Goal: Task Accomplishment & Management: Manage account settings

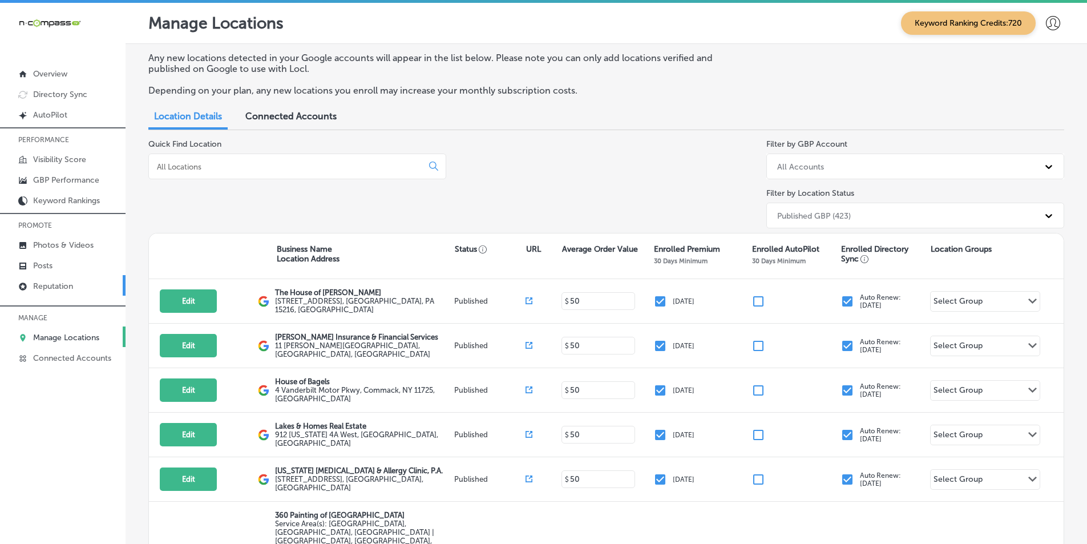
click at [73, 282] on p "Reputation" at bounding box center [53, 286] width 40 height 10
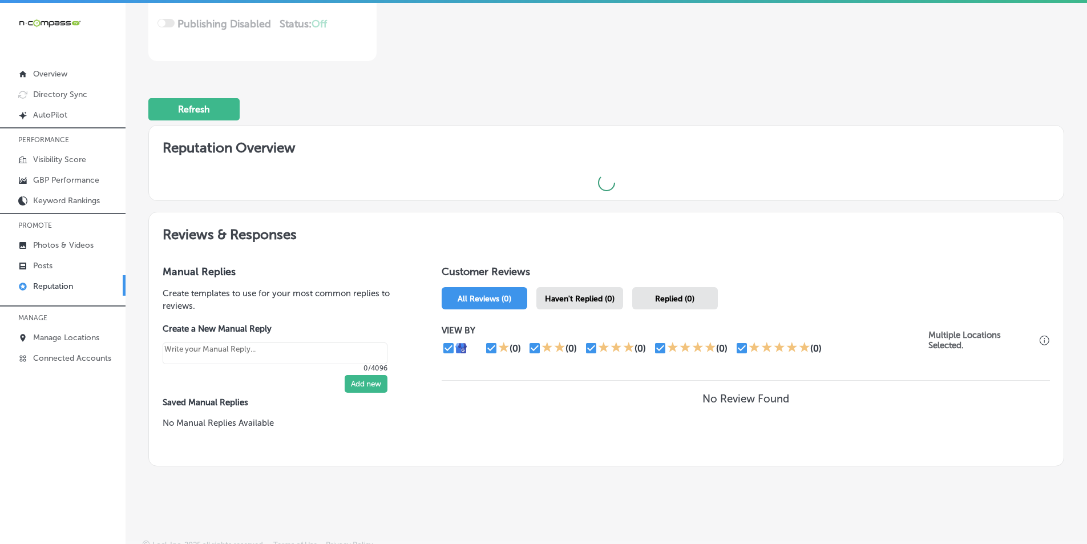
scroll to position [252, 0]
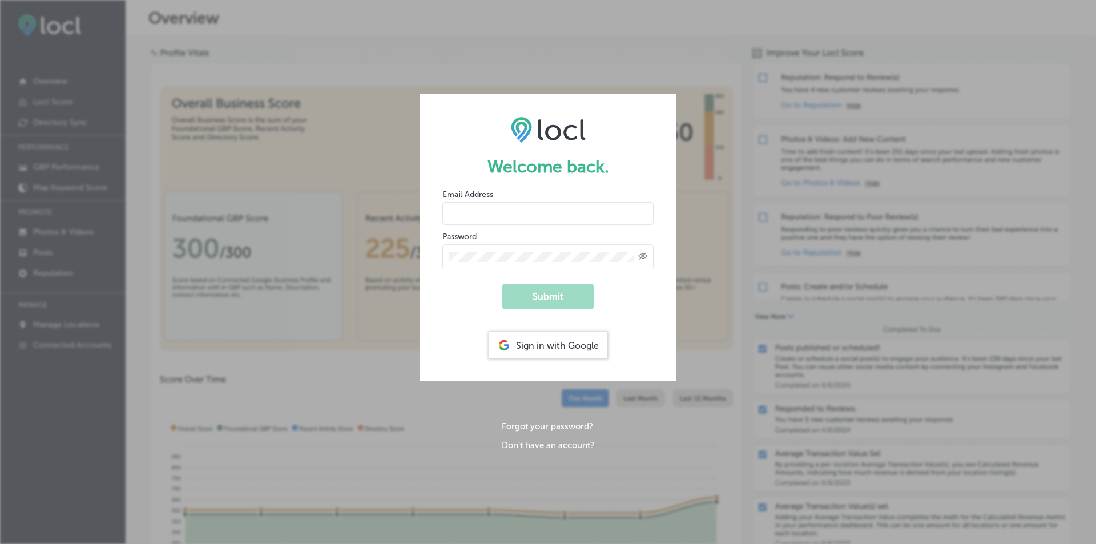
click at [555, 342] on div "Sign in with Google" at bounding box center [548, 345] width 118 height 26
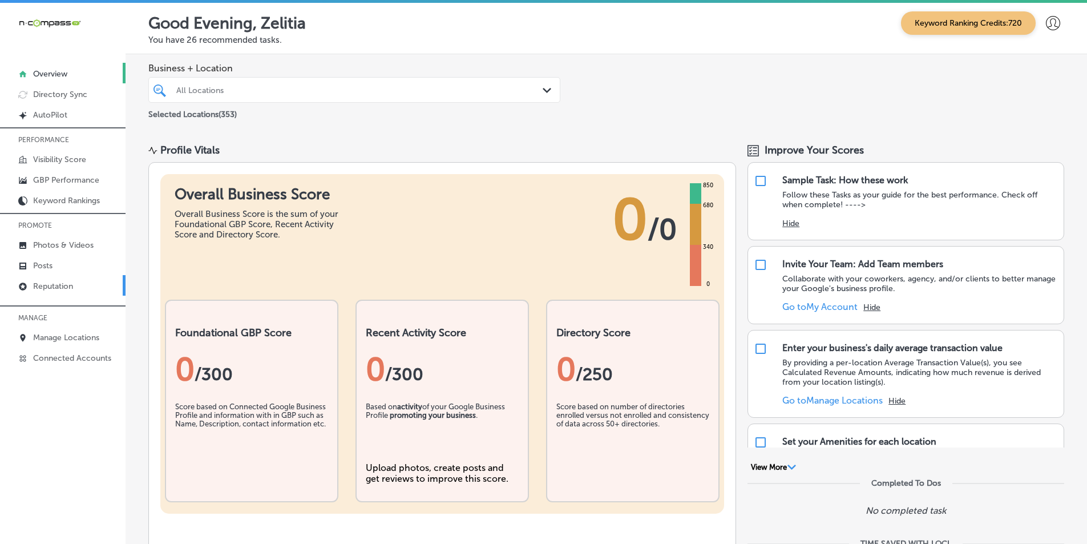
click at [56, 285] on p "Reputation" at bounding box center [53, 286] width 40 height 10
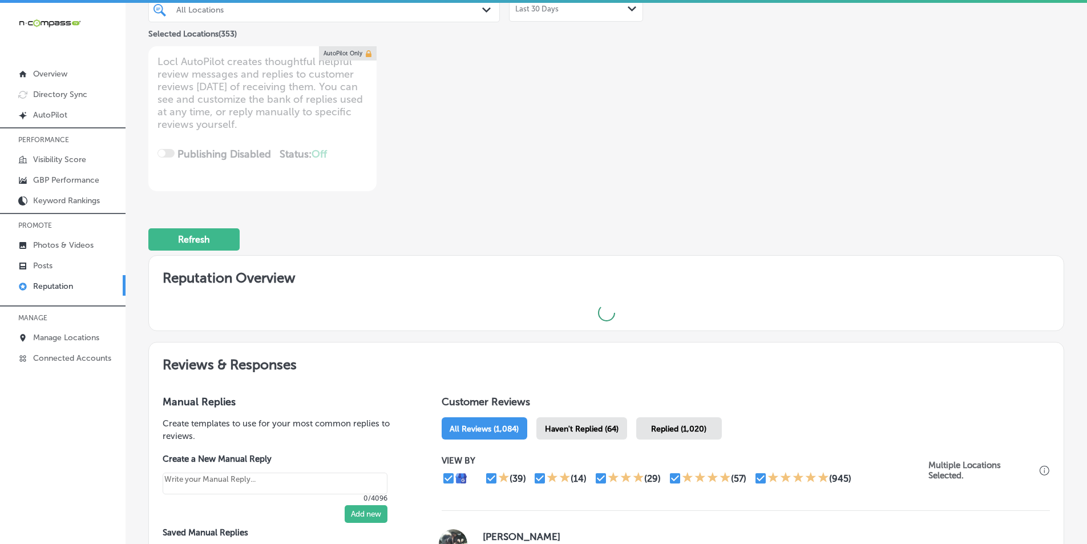
scroll to position [114, 0]
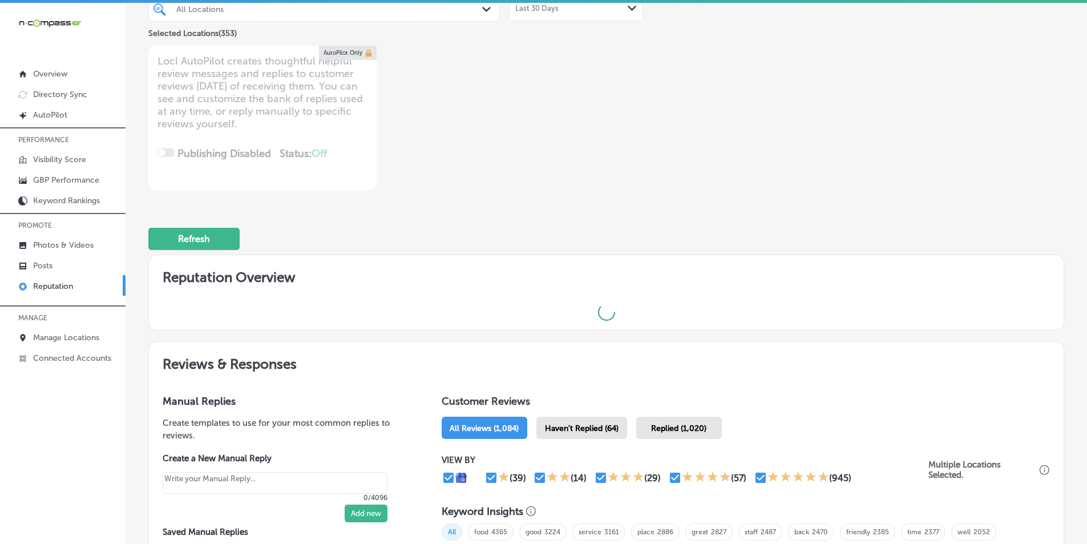
click at [590, 426] on span "Haven't Replied (64)" at bounding box center [582, 428] width 74 height 10
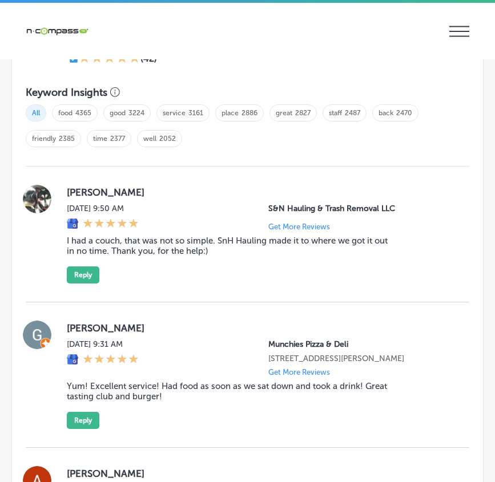
scroll to position [1361, 0]
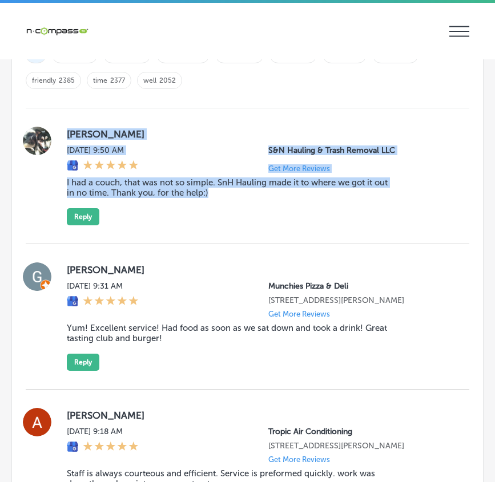
drag, startPoint x: 105, startPoint y: 162, endPoint x: 271, endPoint y: 228, distance: 178.5
click at [271, 228] on div "Kara Lenford Thu, Oct 2, 2025 9:50 AM S&N Hauling & Trash Removal LLC Get More …" at bounding box center [247, 176] width 443 height 136
click at [87, 211] on button "Reply" at bounding box center [83, 216] width 33 height 17
type textarea "x"
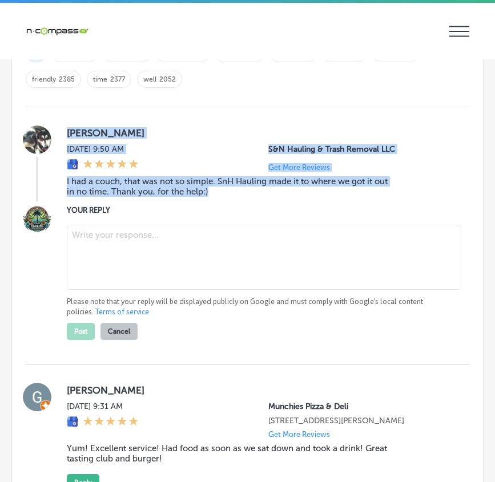
scroll to position [1359, 0]
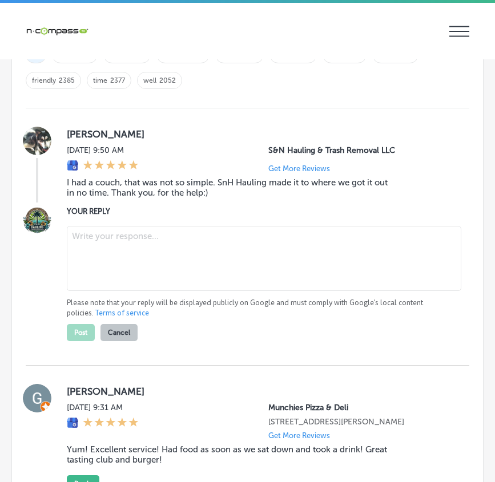
click at [121, 243] on textarea at bounding box center [264, 258] width 394 height 65
paste textarea "Thank you, Kara, for sharing your experience! We're glad S&N Hauling & Trash Re…"
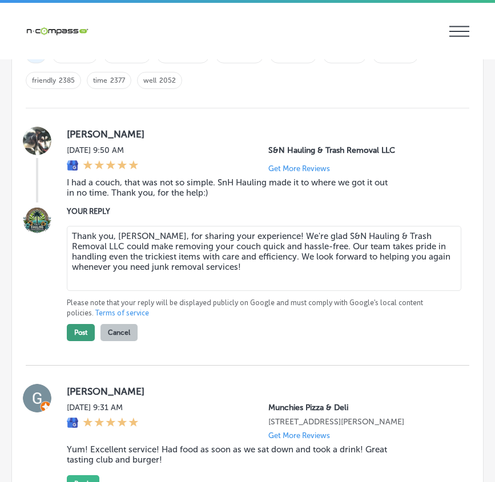
type textarea "Thank you, Kara, for sharing your experience! We're glad S&N Hauling & Trash Re…"
click at [75, 334] on button "Post" at bounding box center [81, 332] width 28 height 17
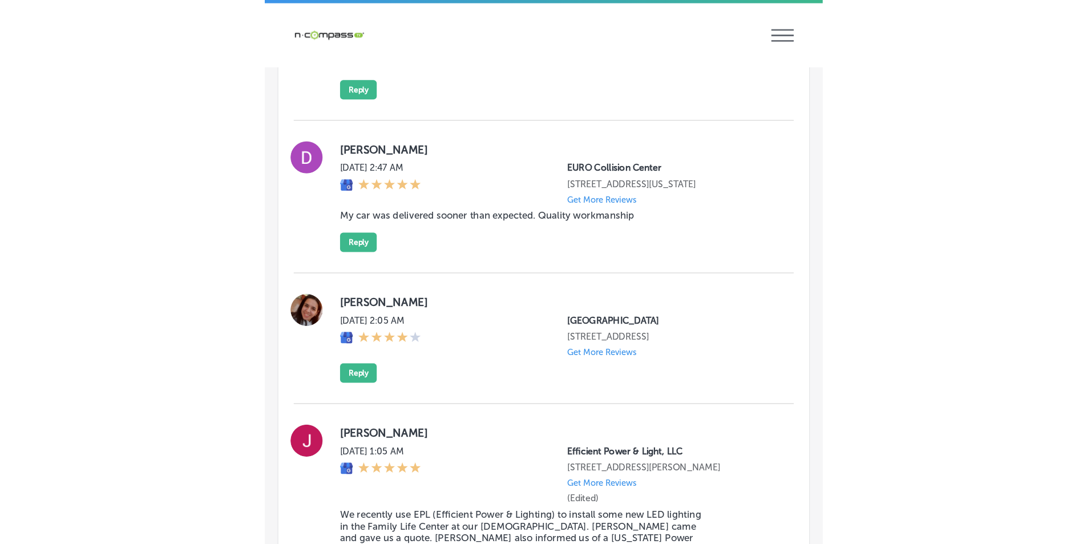
scroll to position [2444, 0]
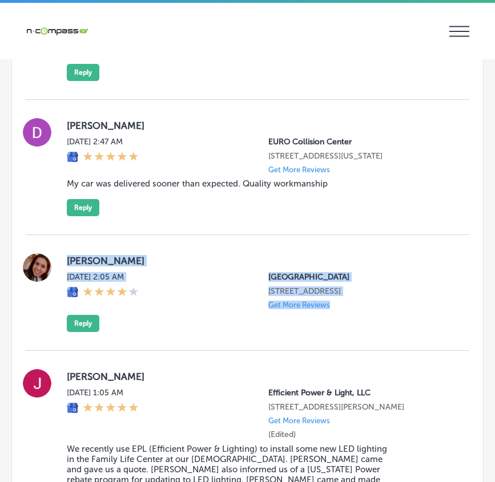
drag, startPoint x: 64, startPoint y: 265, endPoint x: 401, endPoint y: 346, distance: 345.8
click at [401, 346] on div "ANDREINA PARRA Thu, Oct 2, 2025 2:05 AM Sarasota Fairgrounds 3000 Ringling Boul…" at bounding box center [247, 293] width 443 height 116
copy div "ANDREINA PARRA Thu, Oct 2, 2025 2:05 AM Sarasota Fairgrounds 3000 Ringling Boul…"
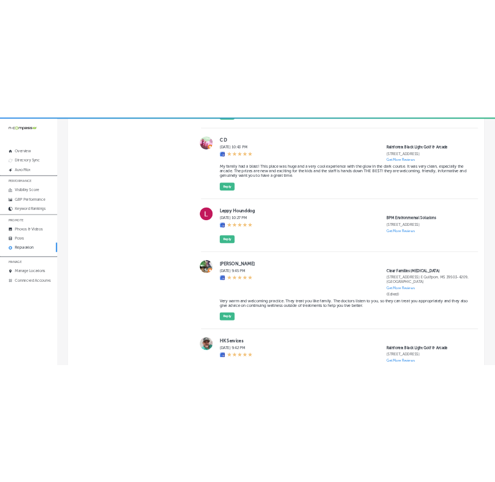
scroll to position [2433, 0]
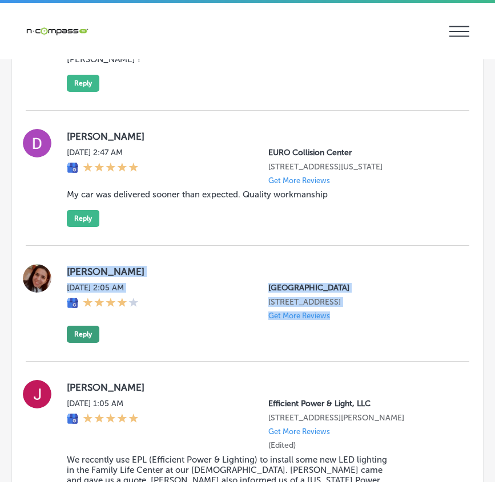
click at [79, 343] on button "Reply" at bounding box center [83, 334] width 33 height 17
type textarea "x"
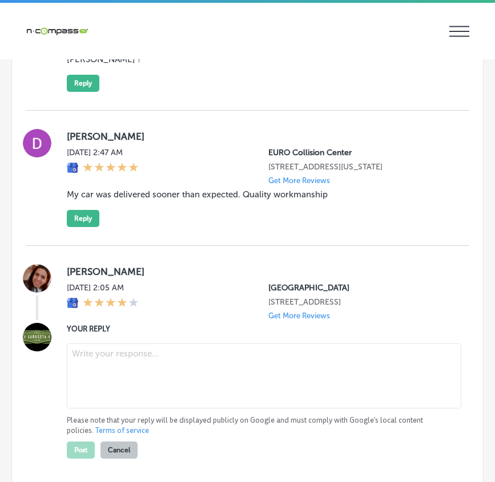
click at [103, 381] on textarea at bounding box center [264, 376] width 394 height 65
paste textarea "Thank you for your review, Andreina! We appreciate your feedback and hope you h…"
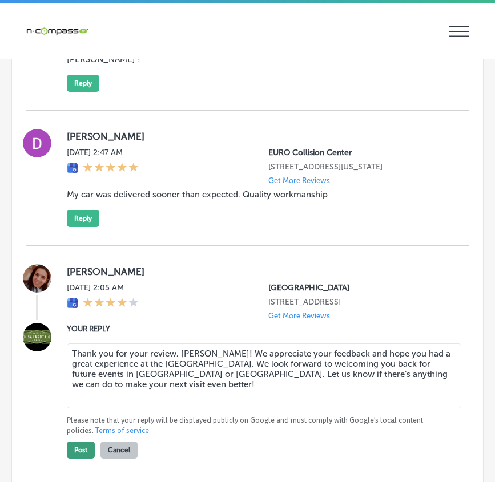
type textarea "Thank you for your review, Andreina! We appreciate your feedback and hope you h…"
click at [76, 457] on button "Post" at bounding box center [81, 450] width 28 height 17
type textarea "x"
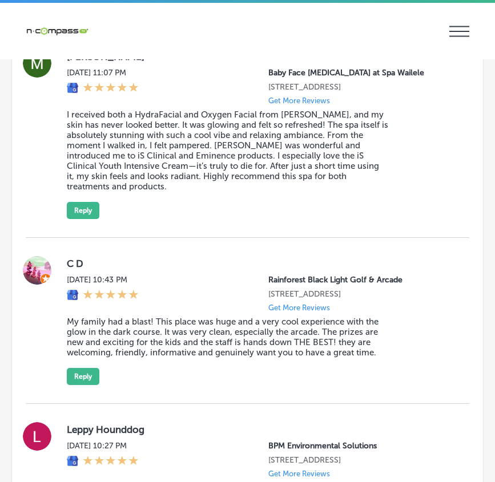
scroll to position [2888, 0]
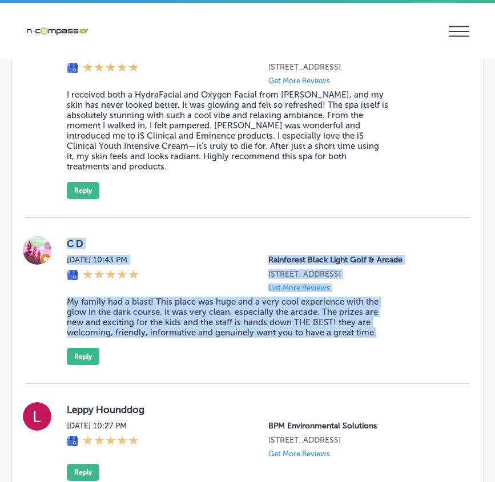
drag, startPoint x: 64, startPoint y: 233, endPoint x: 425, endPoint y: 374, distance: 387.2
click at [425, 374] on div "C D Wed, Oct 1, 2025 10:43 PM Rainforest Black Light Golf & Arcade 11394 US-98 …" at bounding box center [247, 301] width 443 height 166
copy div "C D Wed, Oct 1, 2025 10:43 PM Rainforest Black Light Golf & Arcade 11394 US-98 …"
click at [212, 262] on div "Wed, Oct 1, 2025 10:43 PM Rainforest Black Light Golf & Arcade 11394 US-98 Unit…" at bounding box center [259, 273] width 384 height 37
drag, startPoint x: 54, startPoint y: 237, endPoint x: 409, endPoint y: 350, distance: 372.9
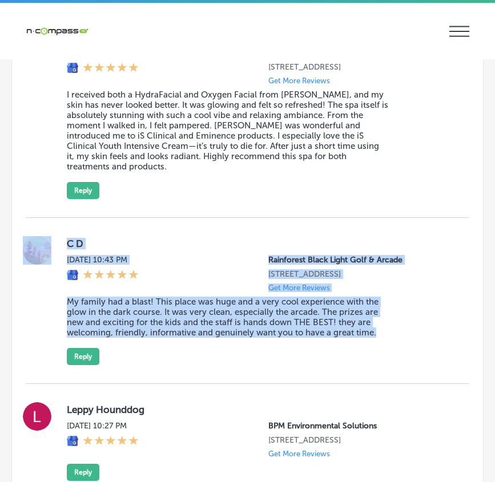
click at [409, 350] on div "C D Wed, Oct 1, 2025 10:43 PM Rainforest Black Light Golf & Arcade 11394 US-98 …" at bounding box center [247, 300] width 443 height 129
click at [88, 358] on button "Reply" at bounding box center [83, 356] width 33 height 17
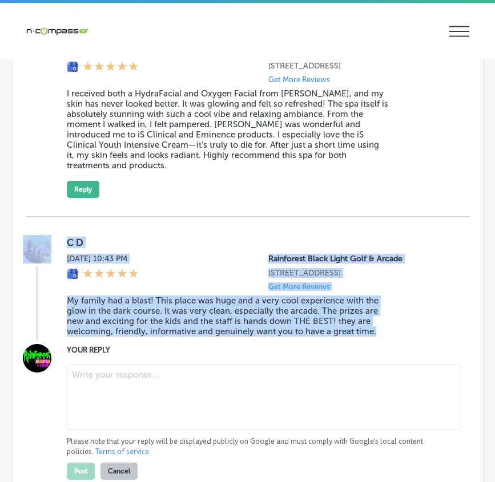
scroll to position [2887, 0]
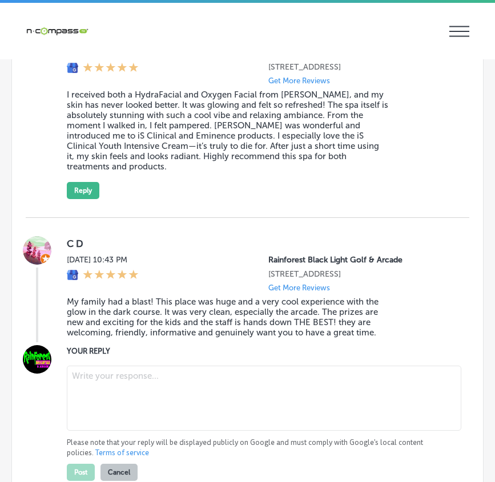
click at [103, 378] on textarea at bounding box center [264, 398] width 394 height 65
paste textarea "Thank you, C D, for the fantastic review! We’re so happy to hear that your fami…"
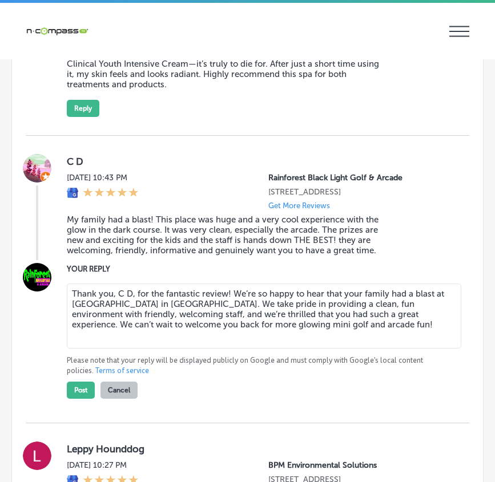
scroll to position [3058, 0]
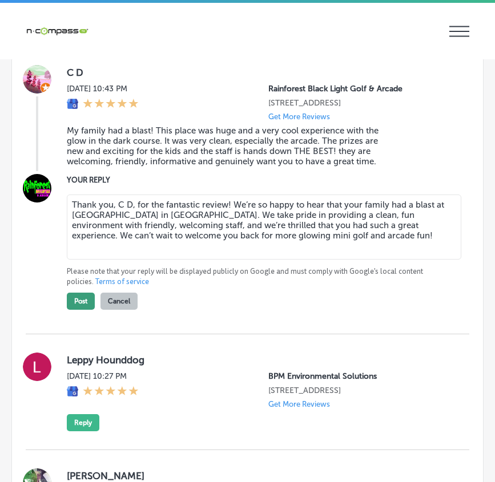
type textarea "Thank you, C D, for the fantastic review! We’re so happy to hear that your fami…"
click at [84, 300] on button "Post" at bounding box center [81, 301] width 28 height 17
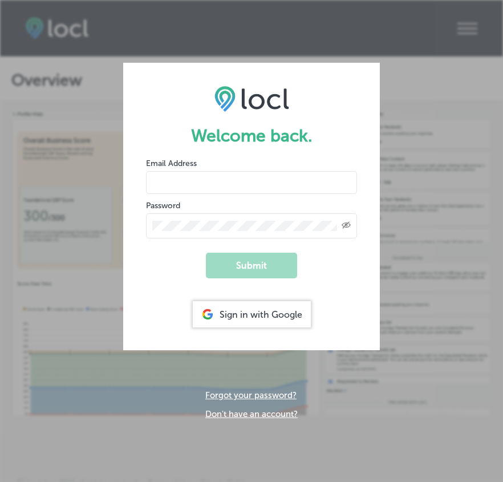
click at [243, 312] on div "Sign in with Google" at bounding box center [252, 314] width 118 height 26
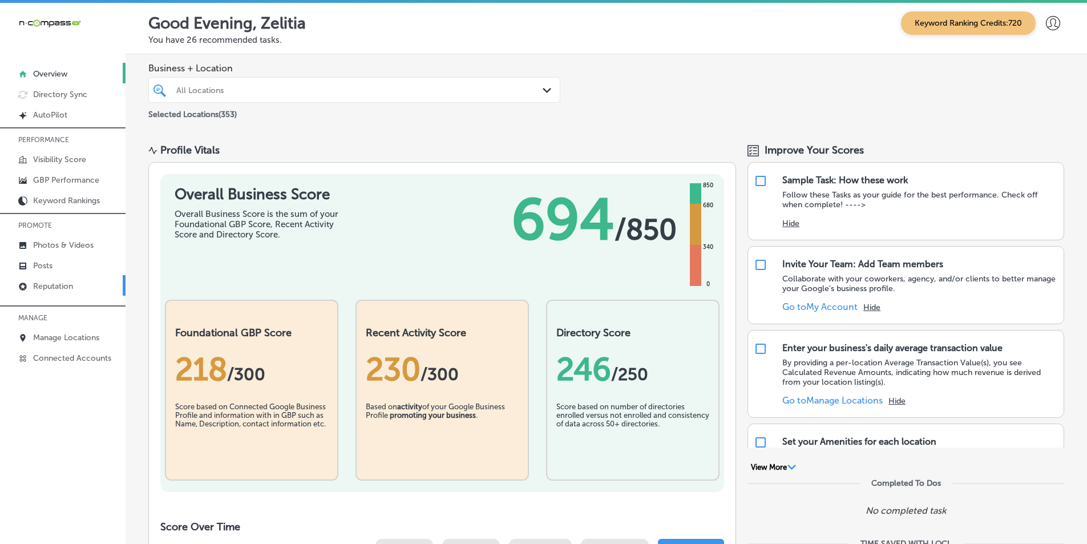
click at [58, 285] on p "Reputation" at bounding box center [53, 286] width 40 height 10
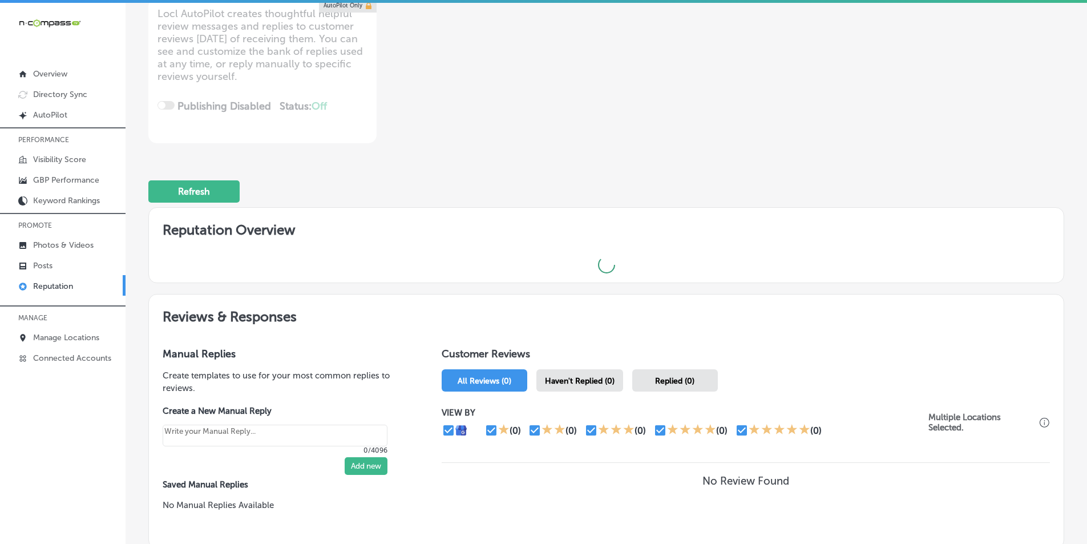
scroll to position [171, 0]
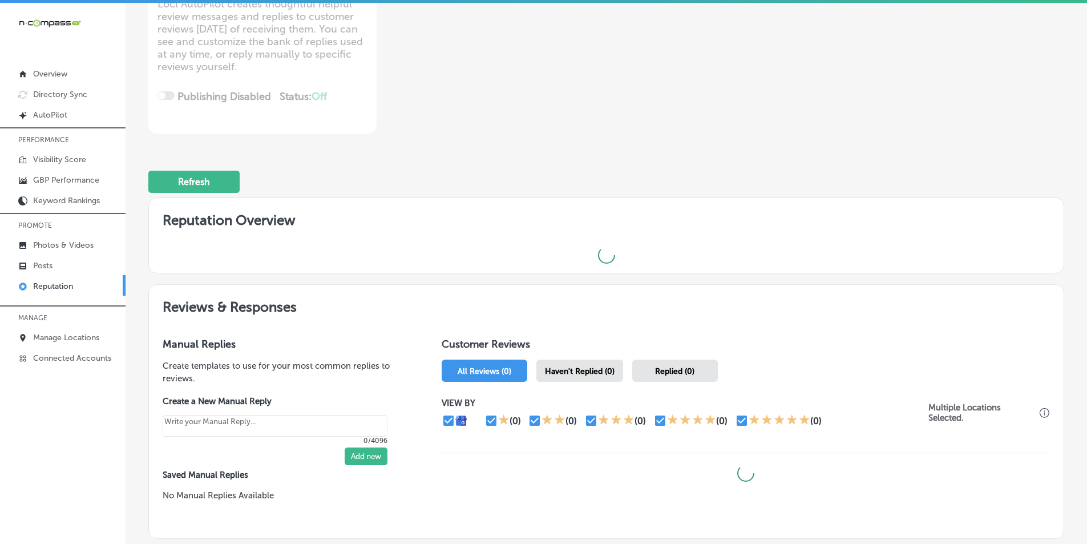
click at [503, 374] on span "Haven't Replied (0)" at bounding box center [580, 371] width 70 height 10
type textarea "x"
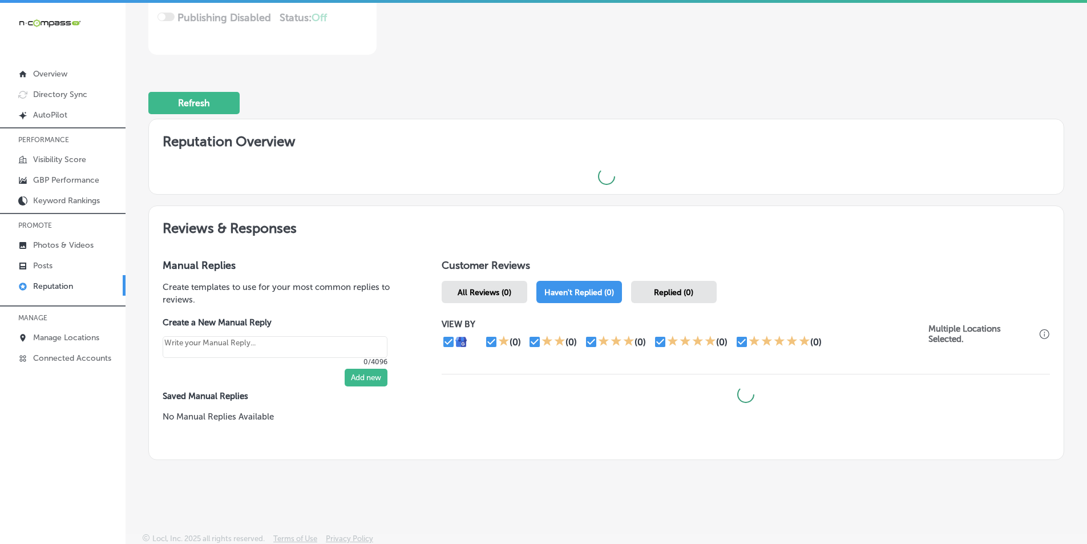
scroll to position [252, 0]
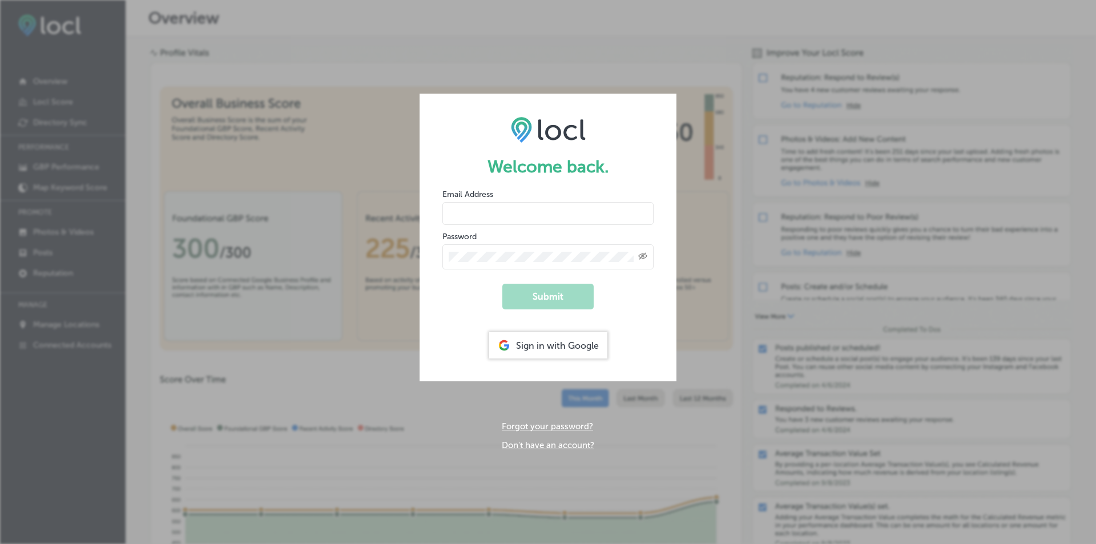
click at [539, 344] on div "Sign in with Google" at bounding box center [548, 345] width 118 height 26
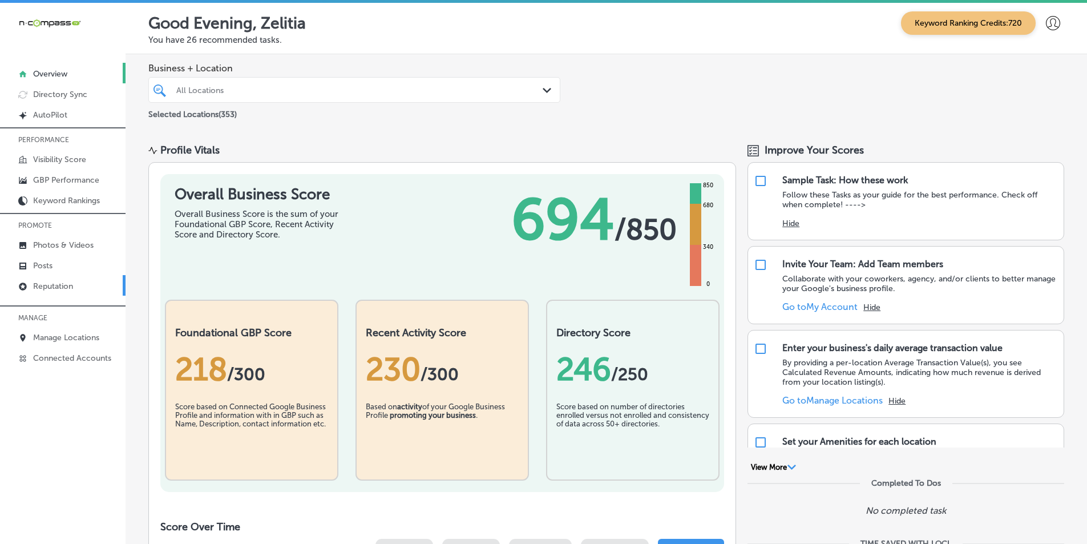
click at [45, 286] on p "Reputation" at bounding box center [53, 286] width 40 height 10
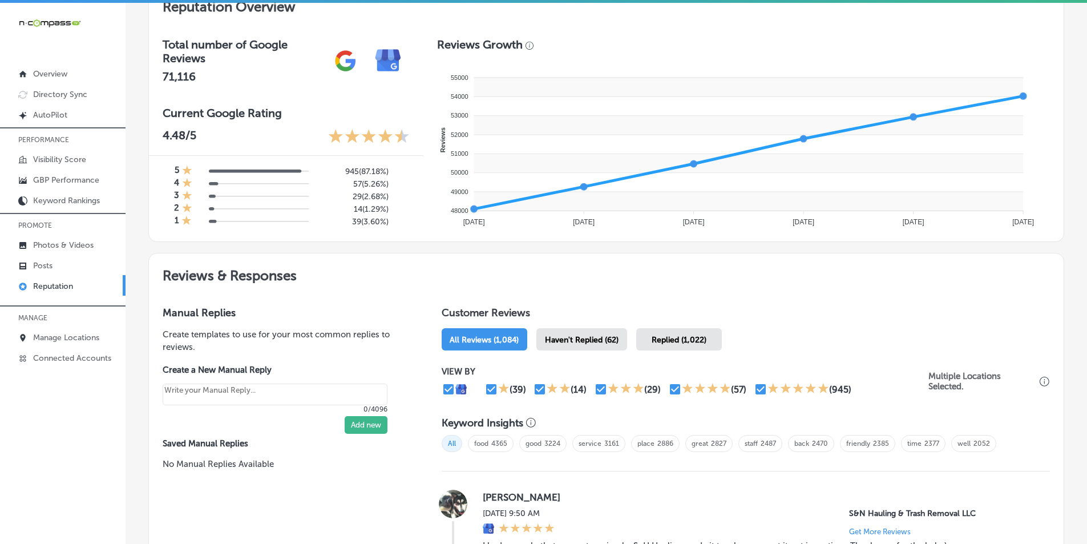
scroll to position [399, 0]
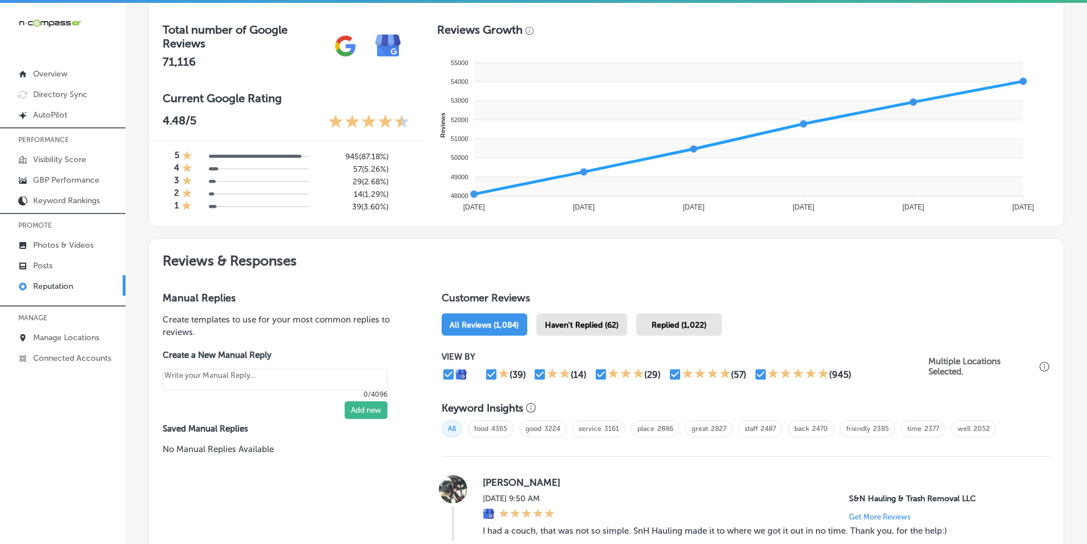
click at [574, 322] on span "Haven't Replied (62)" at bounding box center [582, 325] width 74 height 10
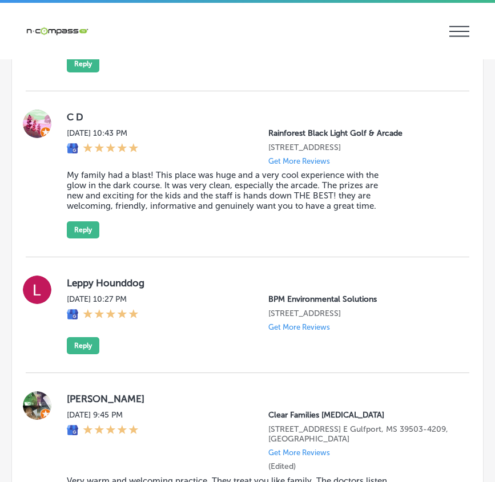
scroll to position [3025, 0]
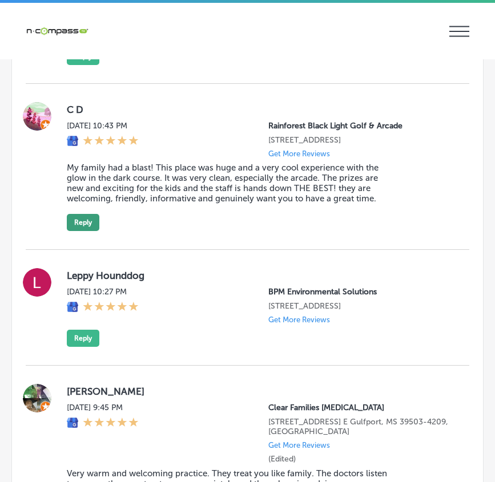
click at [74, 221] on button "Reply" at bounding box center [83, 222] width 33 height 17
type textarea "x"
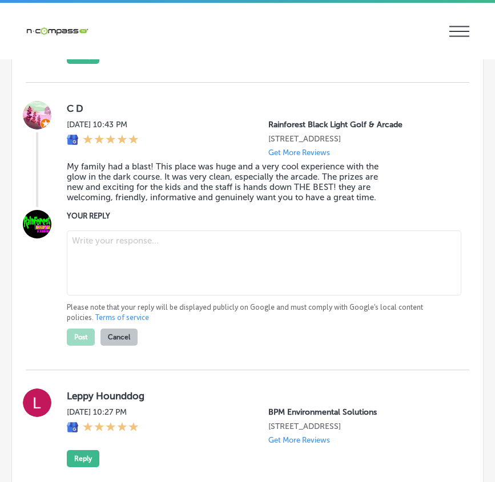
scroll to position [3024, 0]
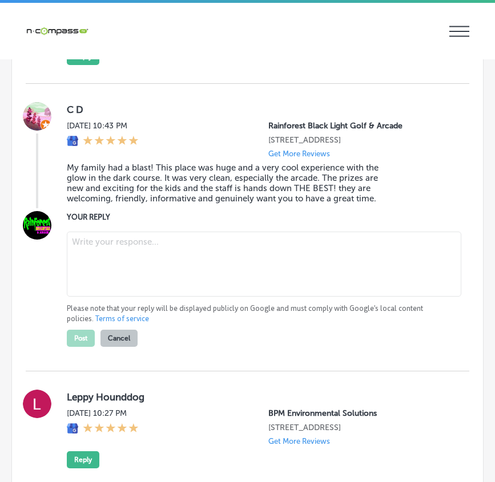
click at [102, 244] on textarea at bounding box center [264, 264] width 394 height 65
paste textarea "Thank you, C D, for the fantastic review! We’re so happy to hear that your fami…"
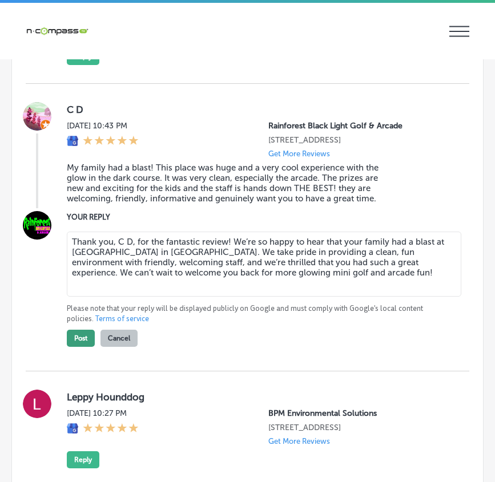
type textarea "Thank you, C D, for the fantastic review! We’re so happy to hear that your fami…"
click at [76, 334] on button "Post" at bounding box center [81, 338] width 28 height 17
type textarea "x"
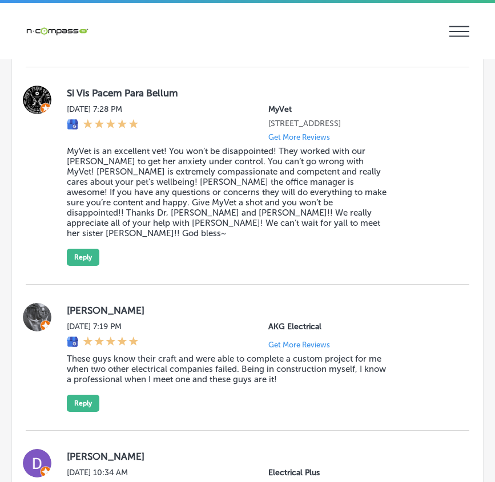
scroll to position [3937, 0]
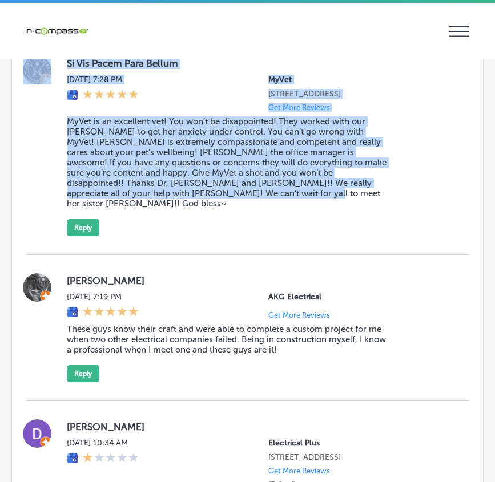
drag, startPoint x: 56, startPoint y: 83, endPoint x: 329, endPoint y: 251, distance: 320.4
click at [329, 236] on div "Si Vis Pacem Para Bellum Wed, Oct 1, 2025 7:28 PM MyVet 620 Grassfield Pkwy Sui…" at bounding box center [247, 146] width 443 height 180
copy div "Si Vis Pacem Para Bellum Wed, Oct 1, 2025 7:28 PM MyVet 620 Grassfield Pkwy Sui…"
click at [83, 236] on button "Reply" at bounding box center [83, 227] width 33 height 17
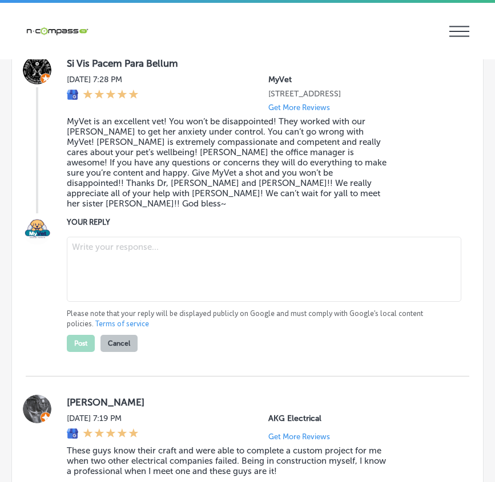
click at [98, 276] on textarea at bounding box center [264, 269] width 394 height 65
paste textarea "Thank you so much, Si Vis Pacem Para Bellum, for your kind and thoughtful revie…"
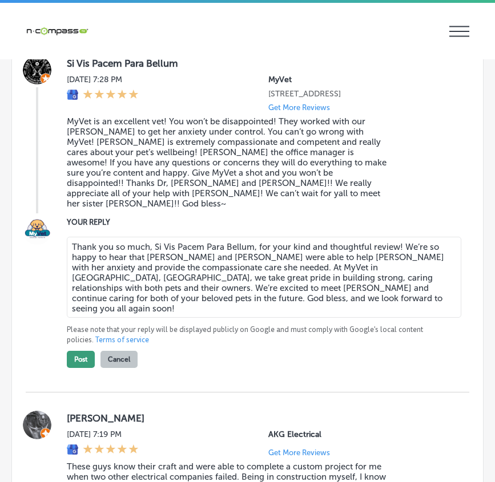
type textarea "Thank you so much, Si Vis Pacem Para Bellum, for your kind and thoughtful revie…"
click at [80, 368] on button "Post" at bounding box center [81, 359] width 28 height 17
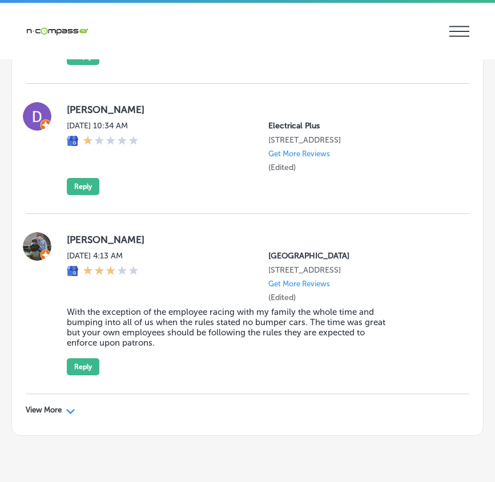
scroll to position [4050, 0]
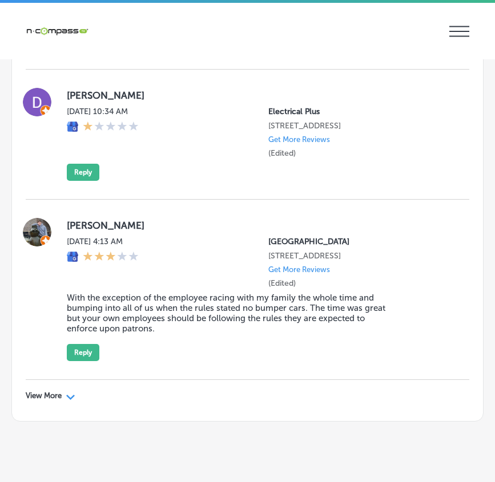
click at [68, 400] on polygon at bounding box center [70, 397] width 9 height 5
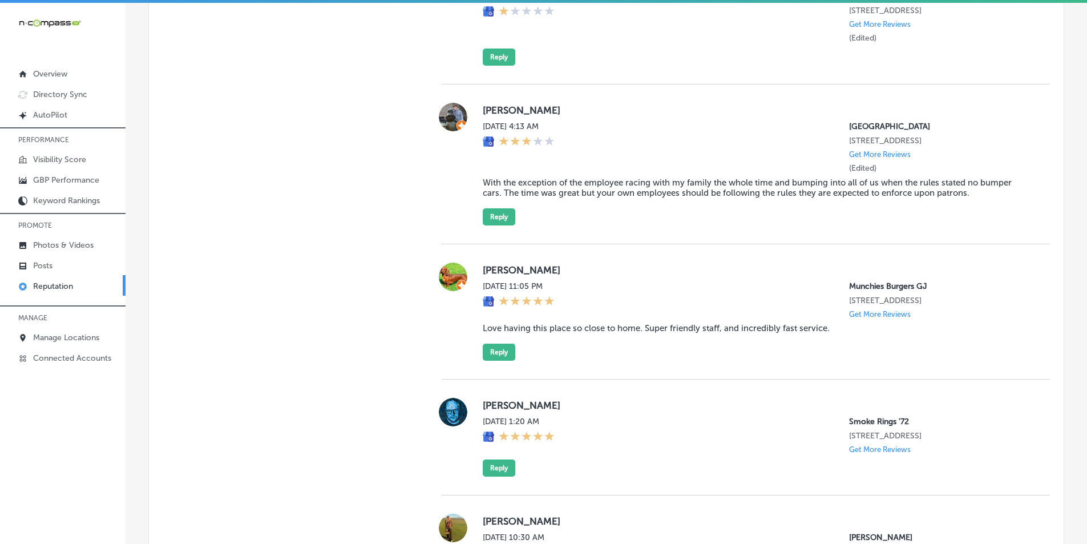
scroll to position [3297, 0]
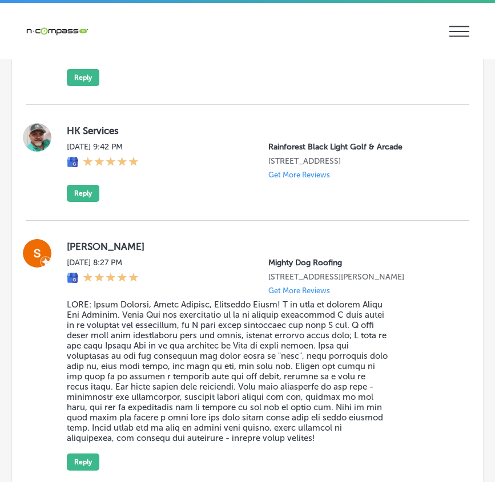
type textarea "x"
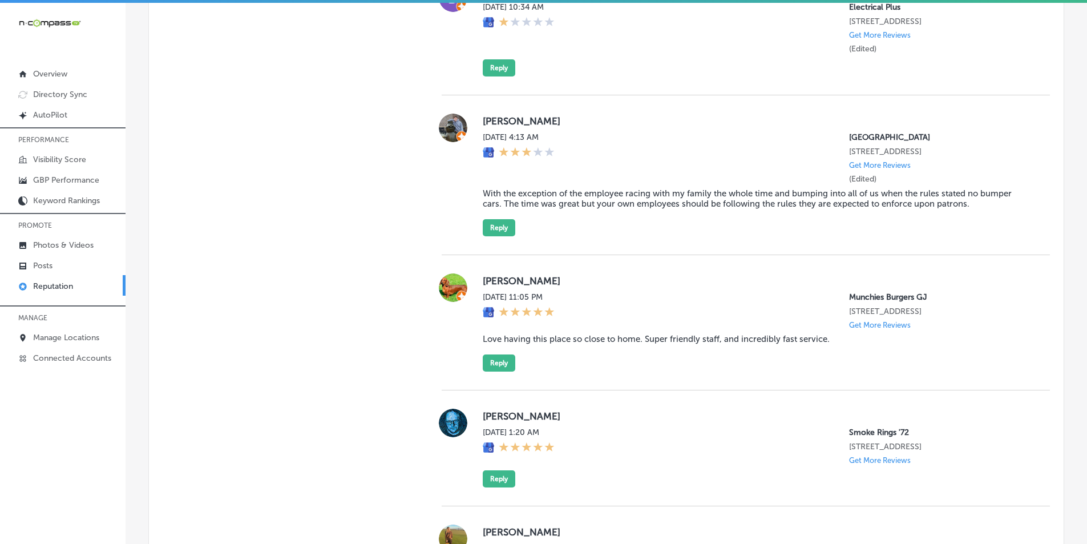
scroll to position [3286, 0]
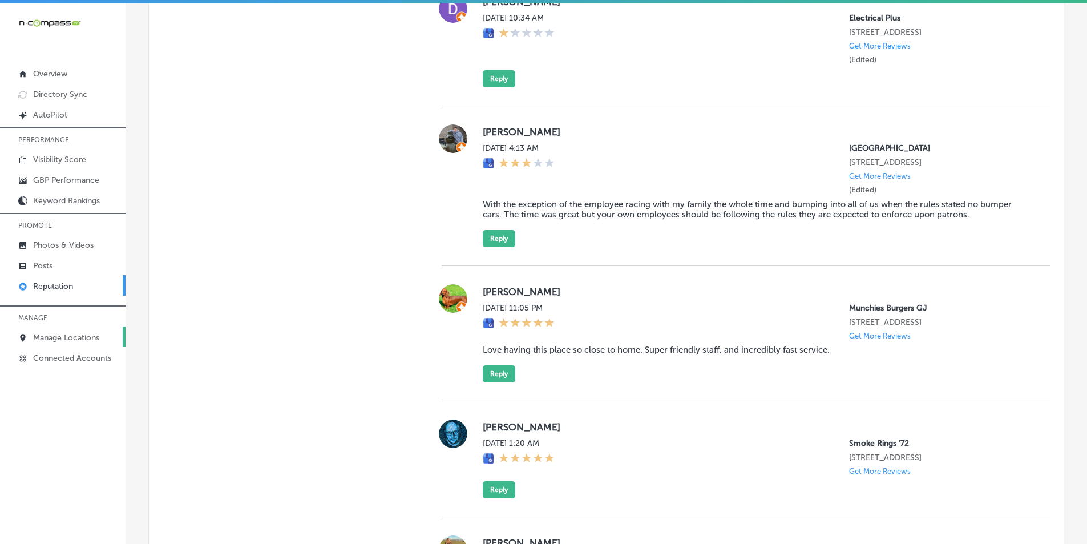
click at [62, 337] on p "Manage Locations" at bounding box center [66, 338] width 66 height 10
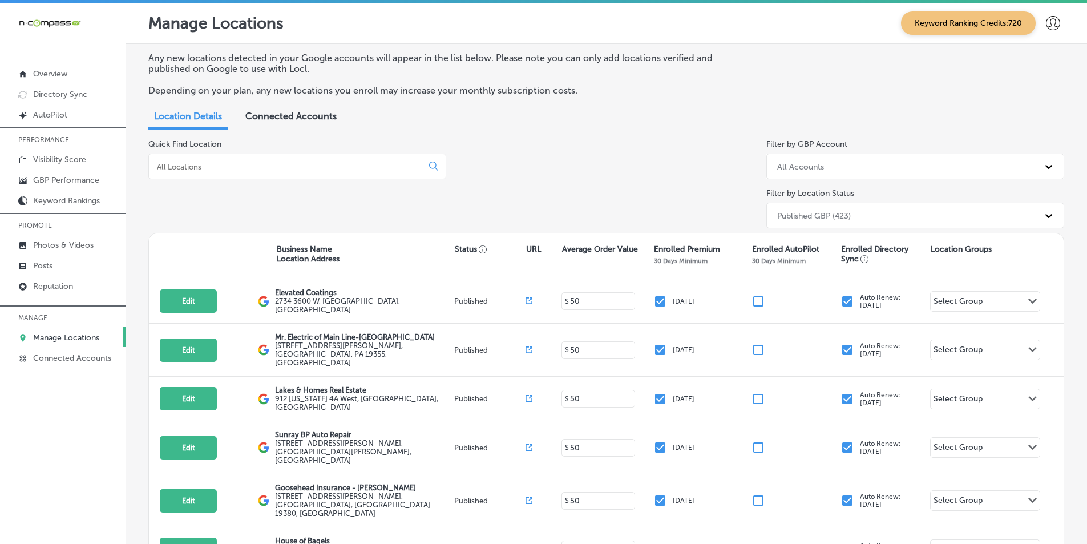
click at [219, 168] on input at bounding box center [288, 167] width 264 height 10
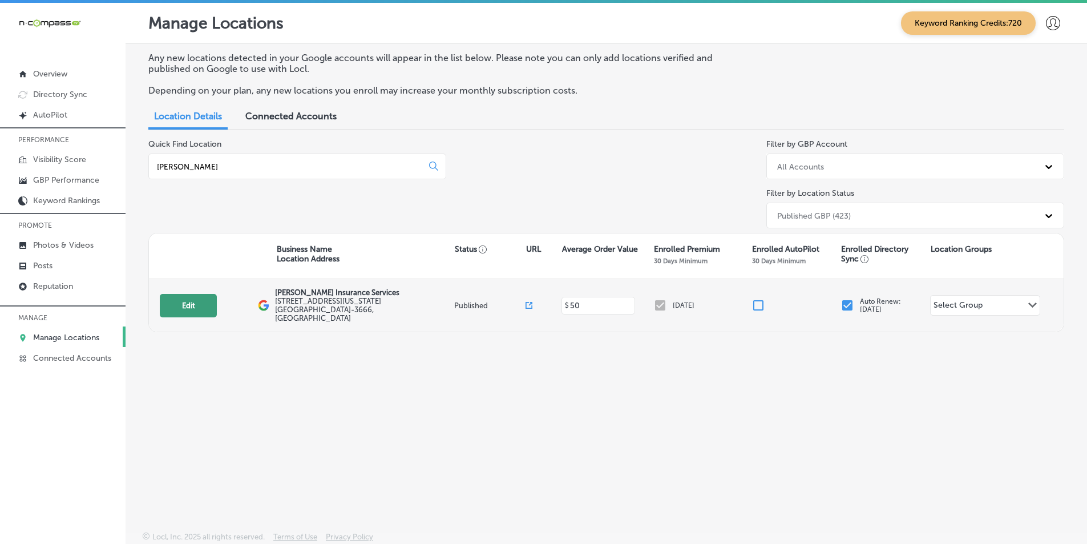
type input "david harris"
click at [189, 300] on button "Edit" at bounding box center [188, 305] width 57 height 23
select select "US"
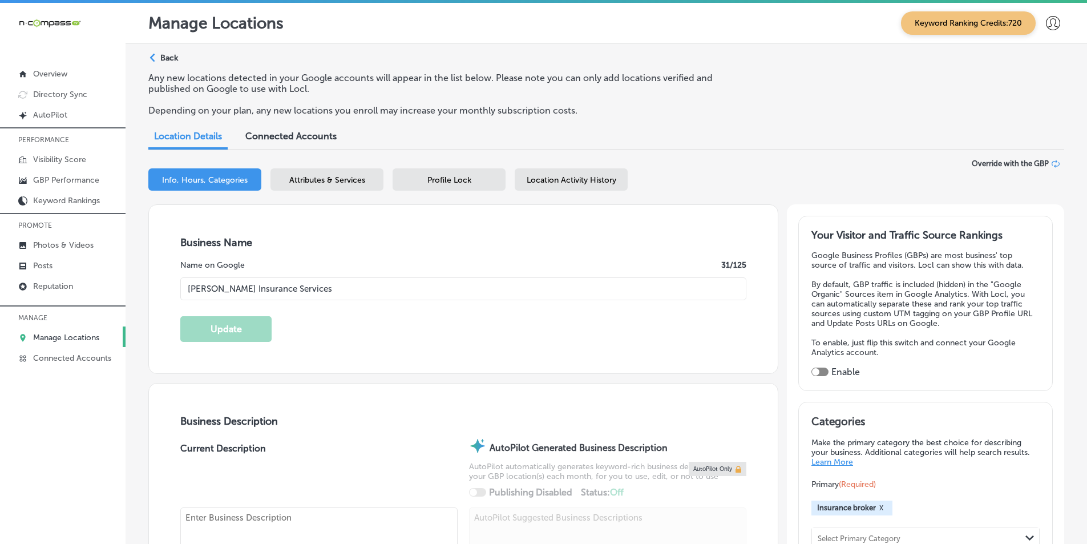
type input "David Harris Insurance Services"
type input "333 Texas St suite 1300"
type input "Shreveport"
type input "71101-3666"
type input "US"
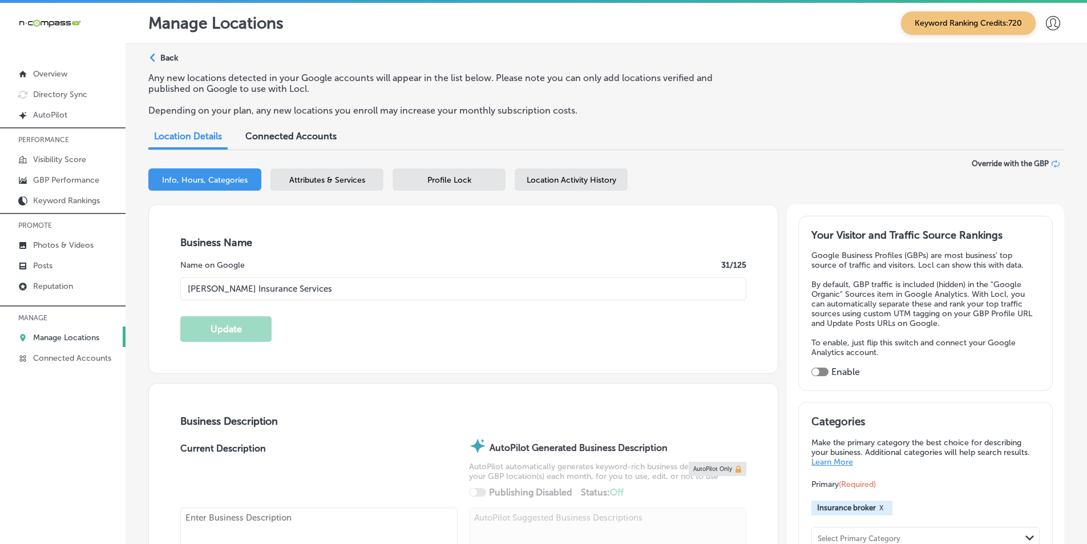
type input "+1 318 294 5566"
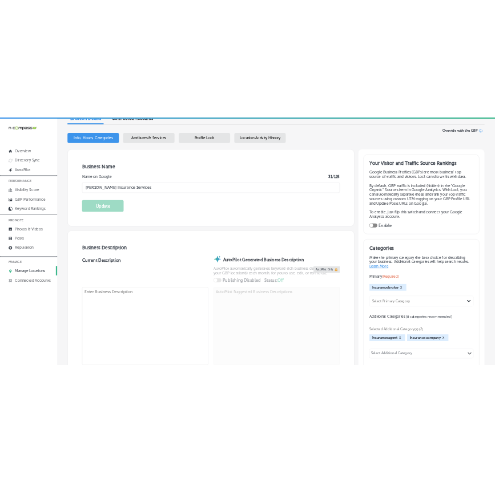
scroll to position [114, 0]
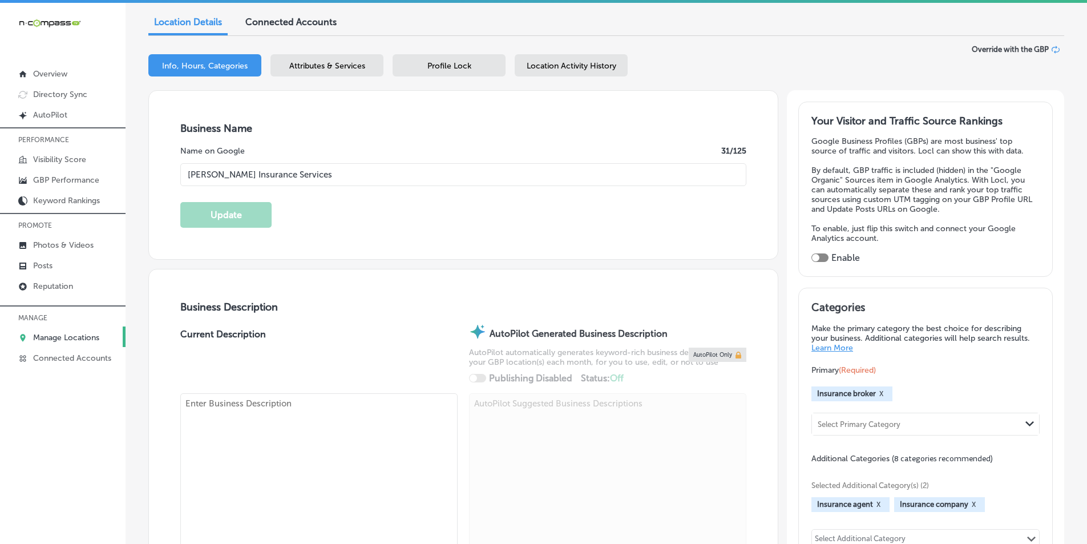
select select "US"
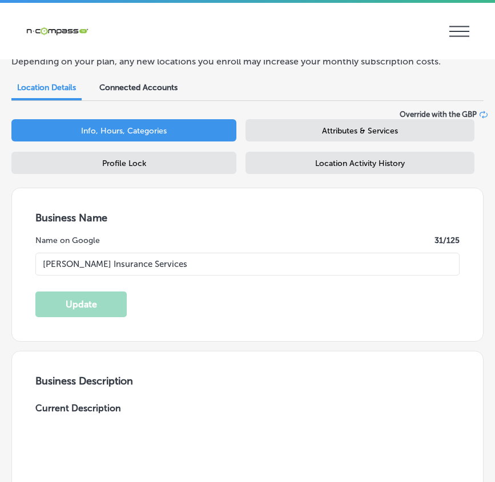
type input "333 Texas St suite 1300"
type input "Shreveport"
type input "71101-3666"
type input "US"
type input "+1 318 294 5566"
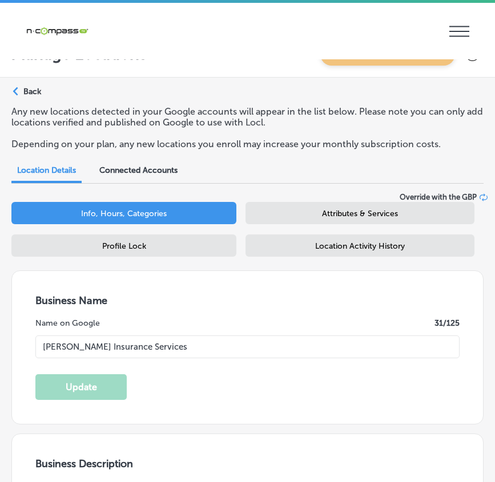
scroll to position [0, 0]
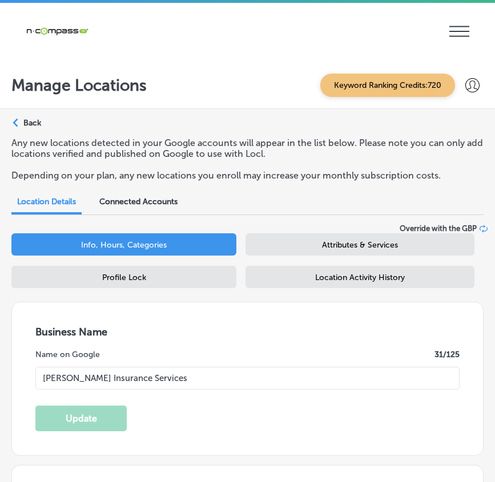
click at [358, 245] on span "Attributes & Services" at bounding box center [360, 245] width 76 height 10
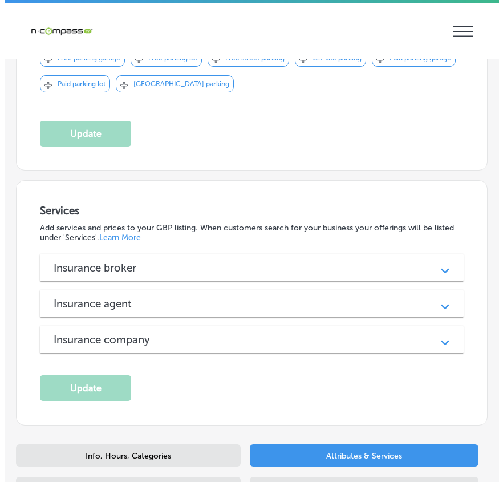
scroll to position [913, 0]
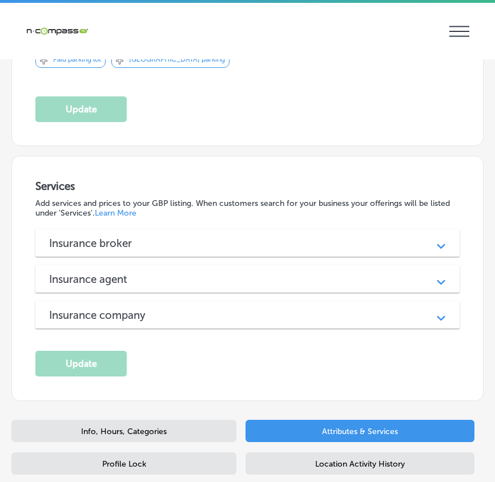
click at [435, 236] on div "Path Created with Sketch." at bounding box center [441, 243] width 14 height 14
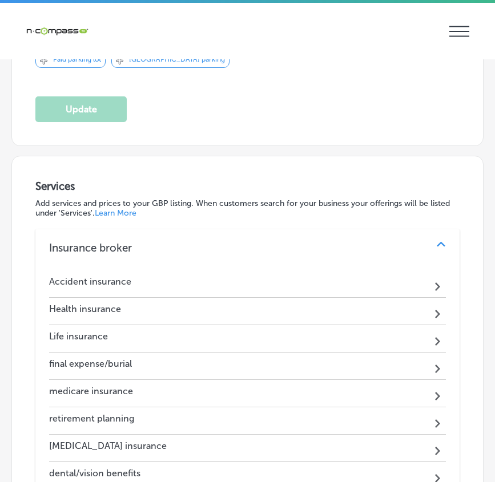
click at [120, 276] on h4 "Accident insurance" at bounding box center [90, 281] width 82 height 11
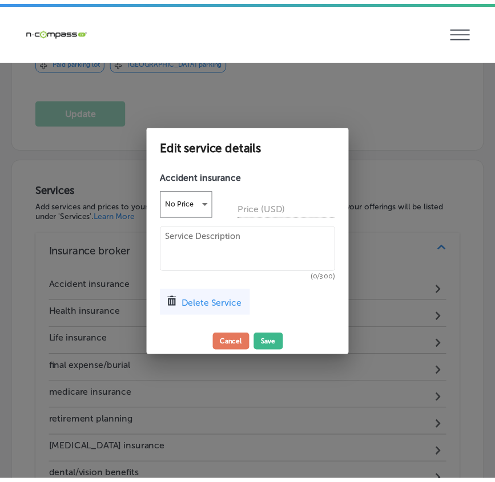
scroll to position [915, 0]
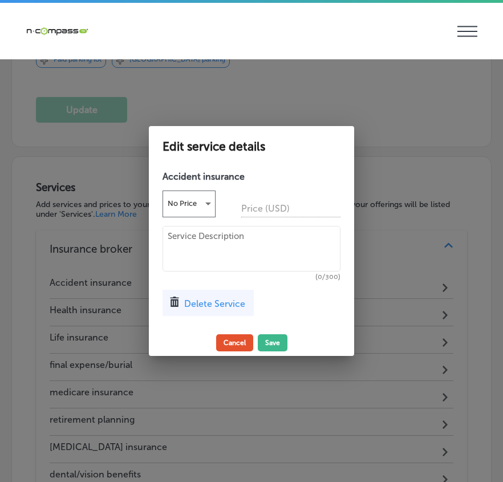
click at [227, 343] on button "Cancel" at bounding box center [234, 342] width 37 height 17
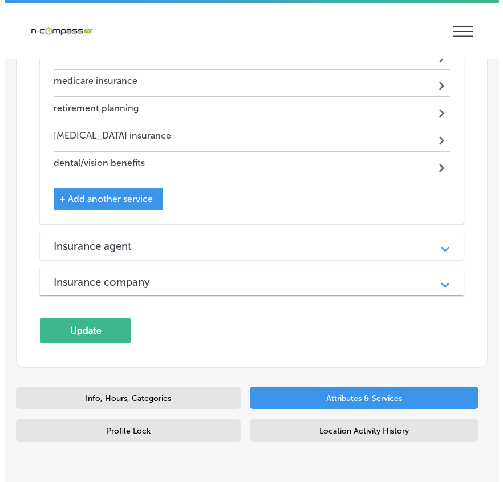
scroll to position [1245, 0]
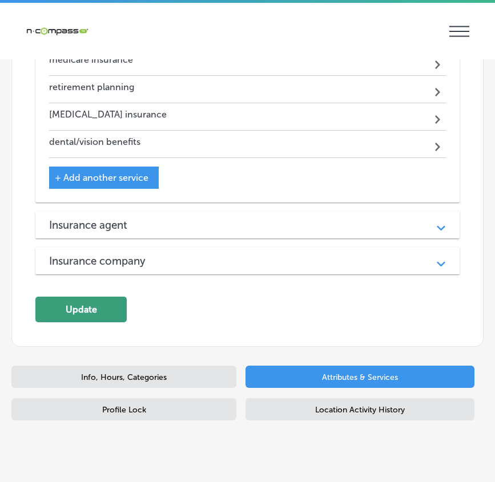
click at [102, 297] on button "Update" at bounding box center [80, 310] width 91 height 26
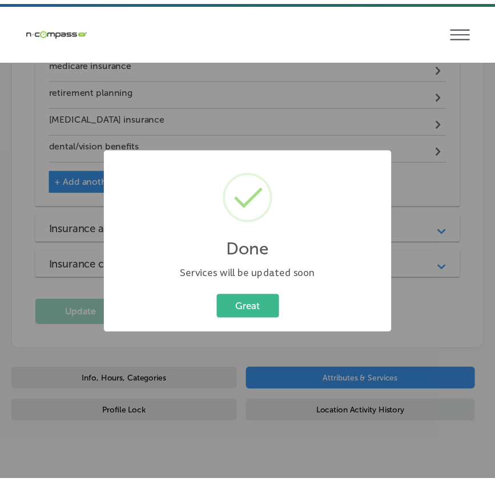
scroll to position [1248, 0]
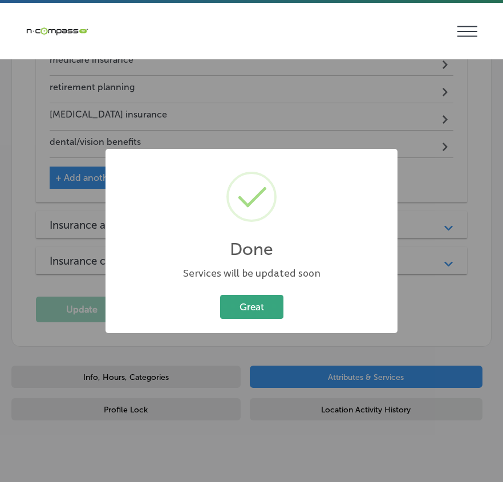
click at [255, 301] on button "Great" at bounding box center [251, 306] width 63 height 23
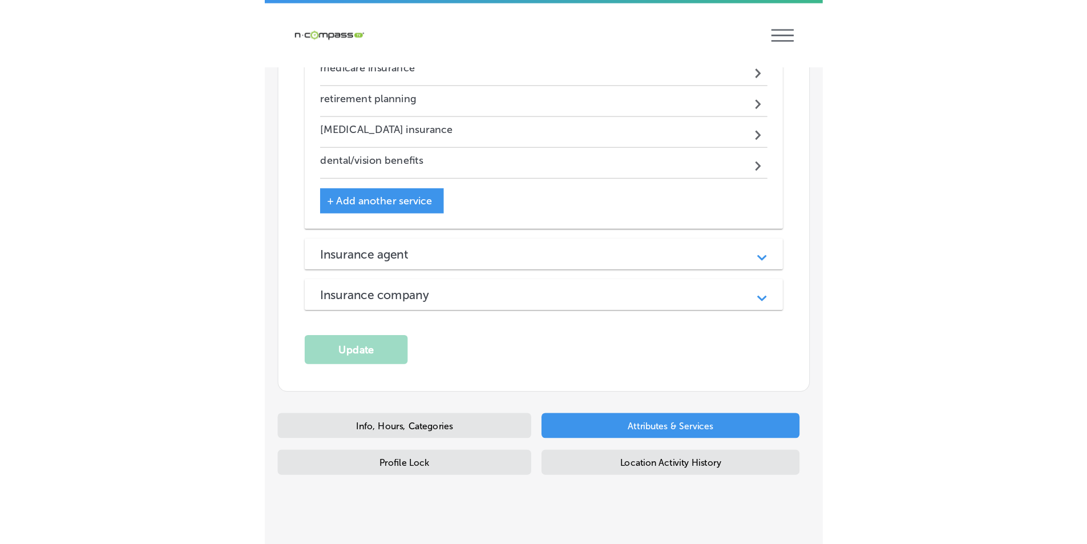
scroll to position [1137, 0]
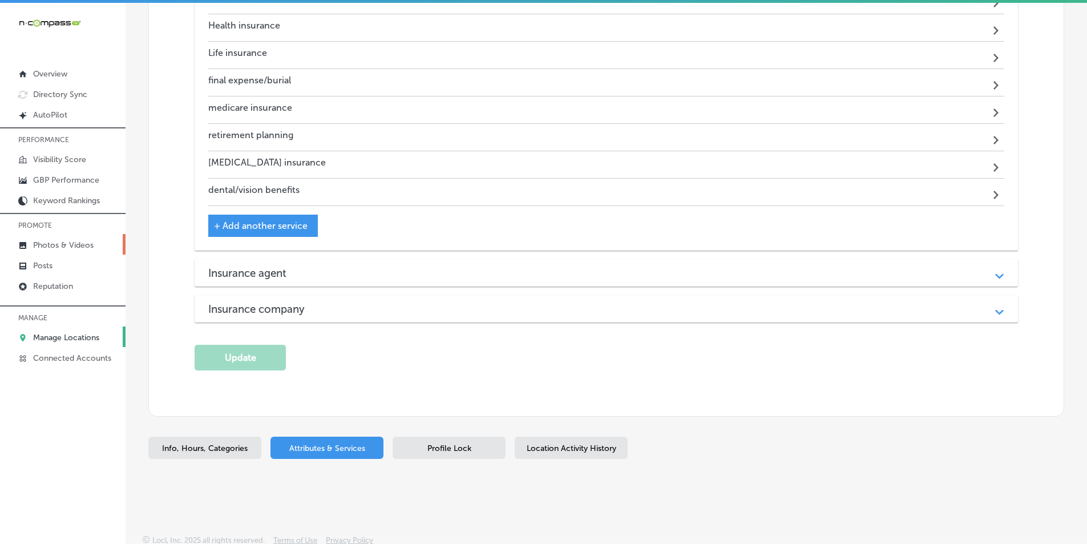
click at [56, 242] on p "Photos & Videos" at bounding box center [63, 245] width 60 height 10
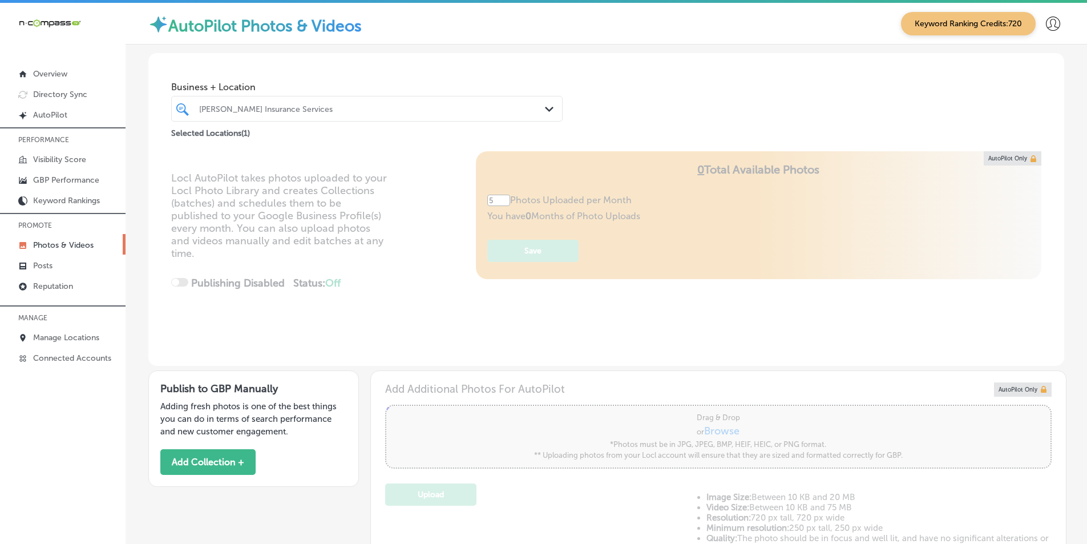
click at [294, 109] on div "David Harris Insurance Services" at bounding box center [372, 109] width 347 height 10
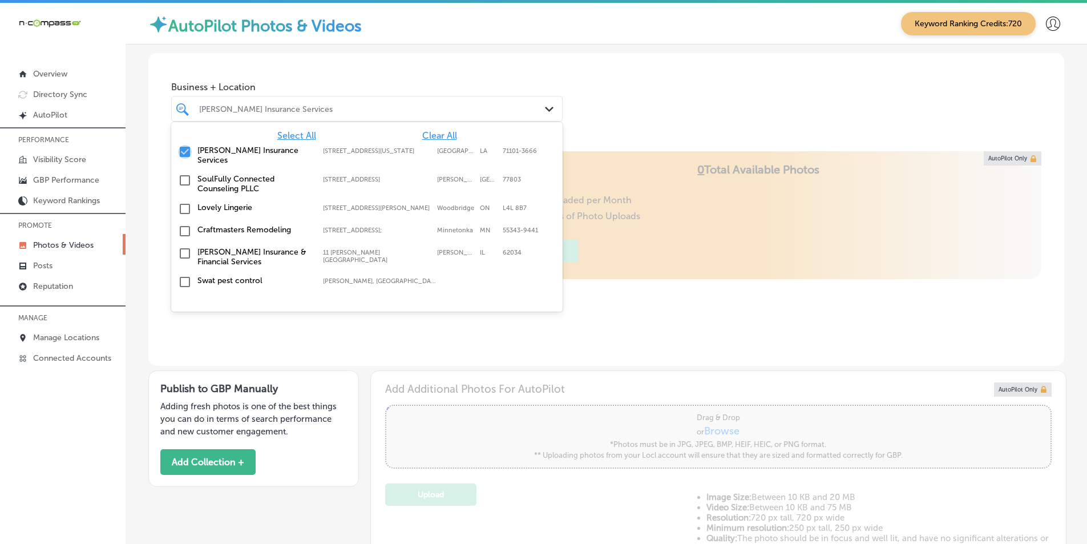
click at [182, 151] on input "checkbox" at bounding box center [185, 152] width 14 height 14
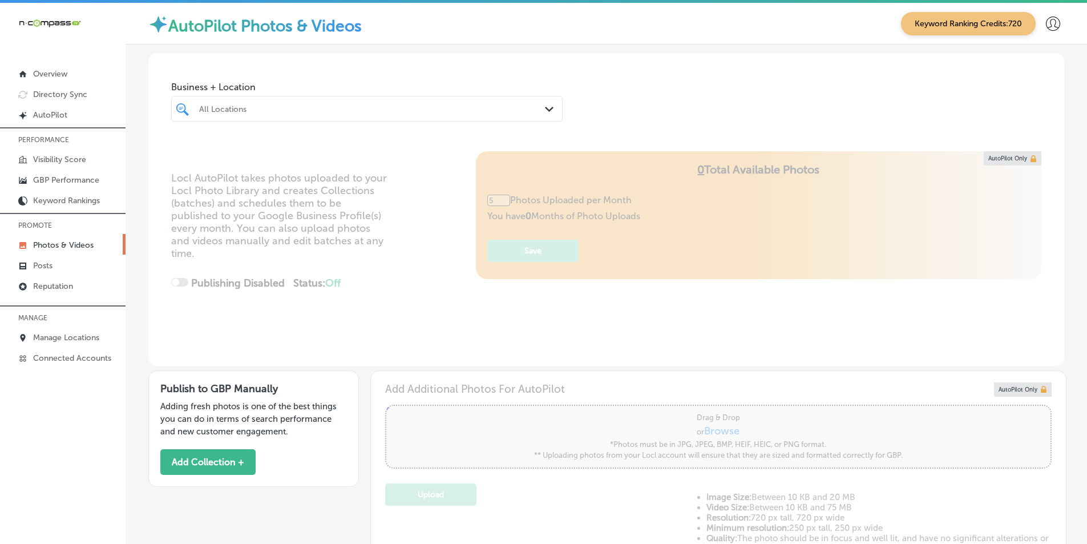
type input "0"
click at [305, 108] on div "All Locations" at bounding box center [372, 109] width 347 height 10
